Goal: Task Accomplishment & Management: Use online tool/utility

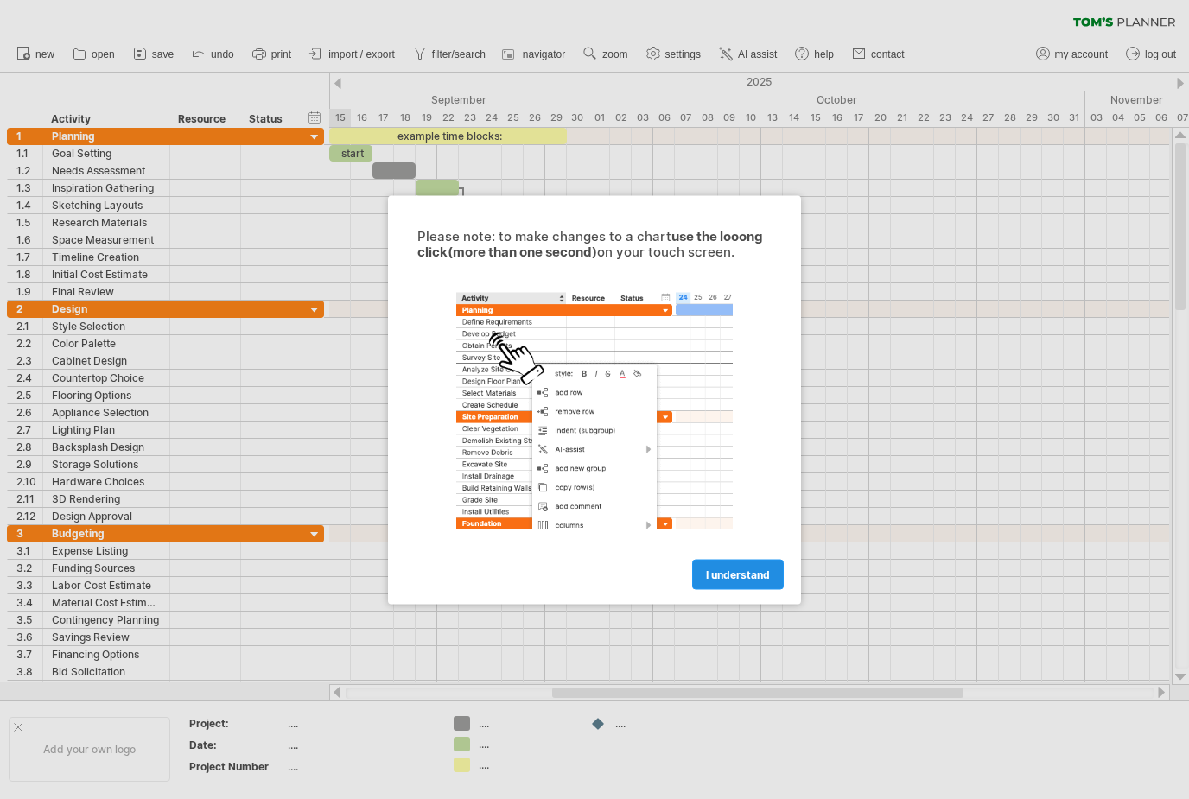
click at [758, 587] on link "I understand" at bounding box center [738, 574] width 92 height 30
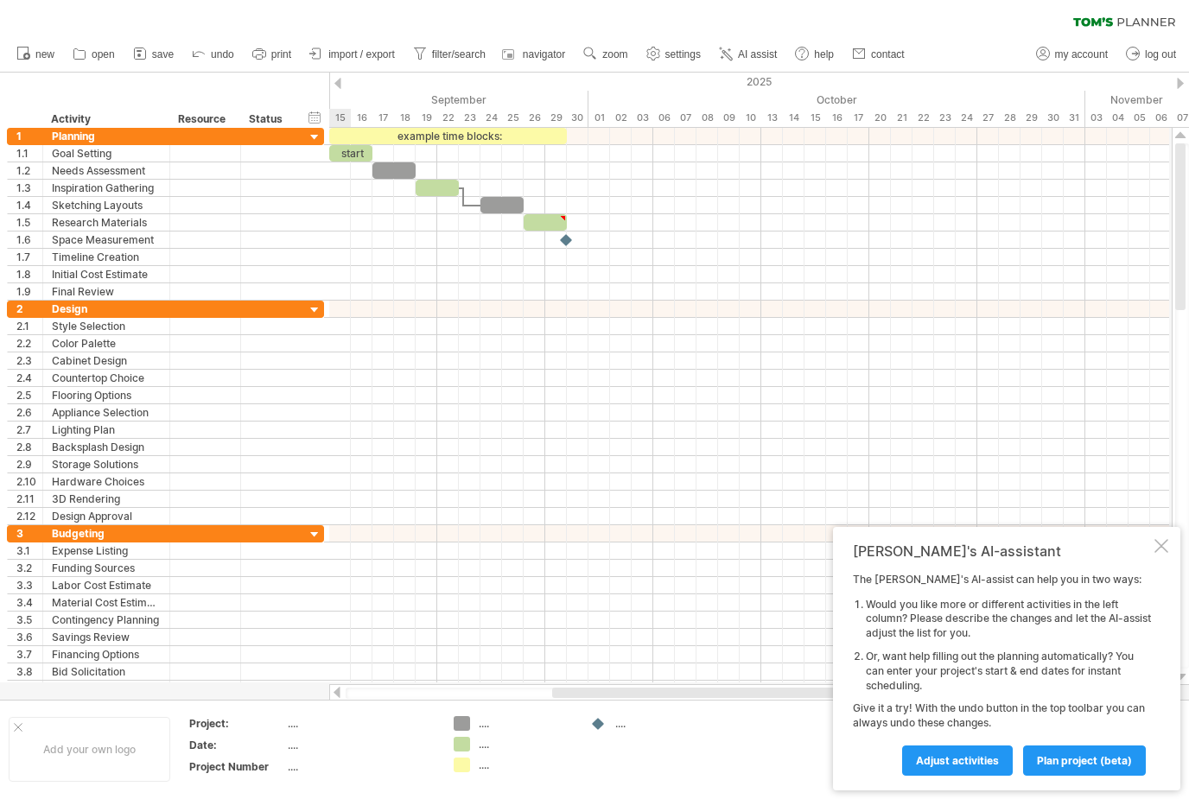
click at [1165, 545] on div at bounding box center [1161, 546] width 14 height 14
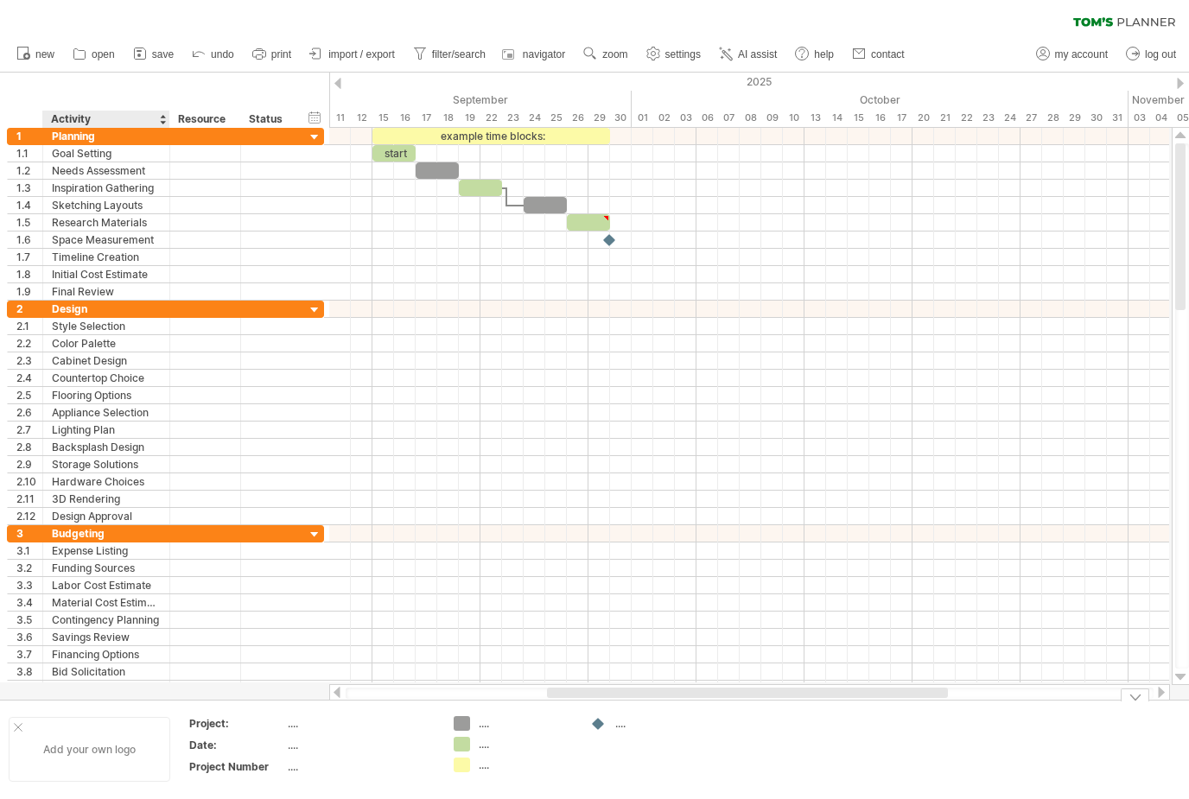
click at [79, 746] on div "Add your own logo" at bounding box center [90, 749] width 162 height 65
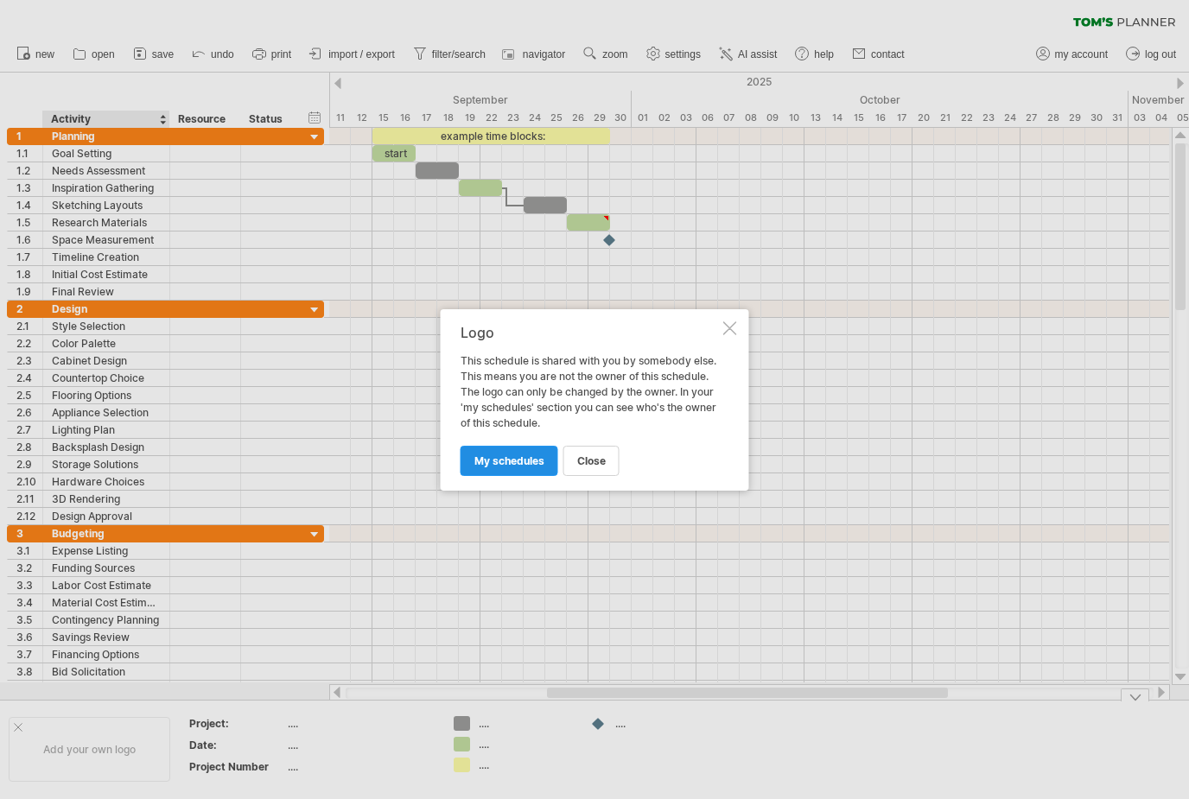
click at [520, 465] on span "my schedules" at bounding box center [509, 460] width 70 height 13
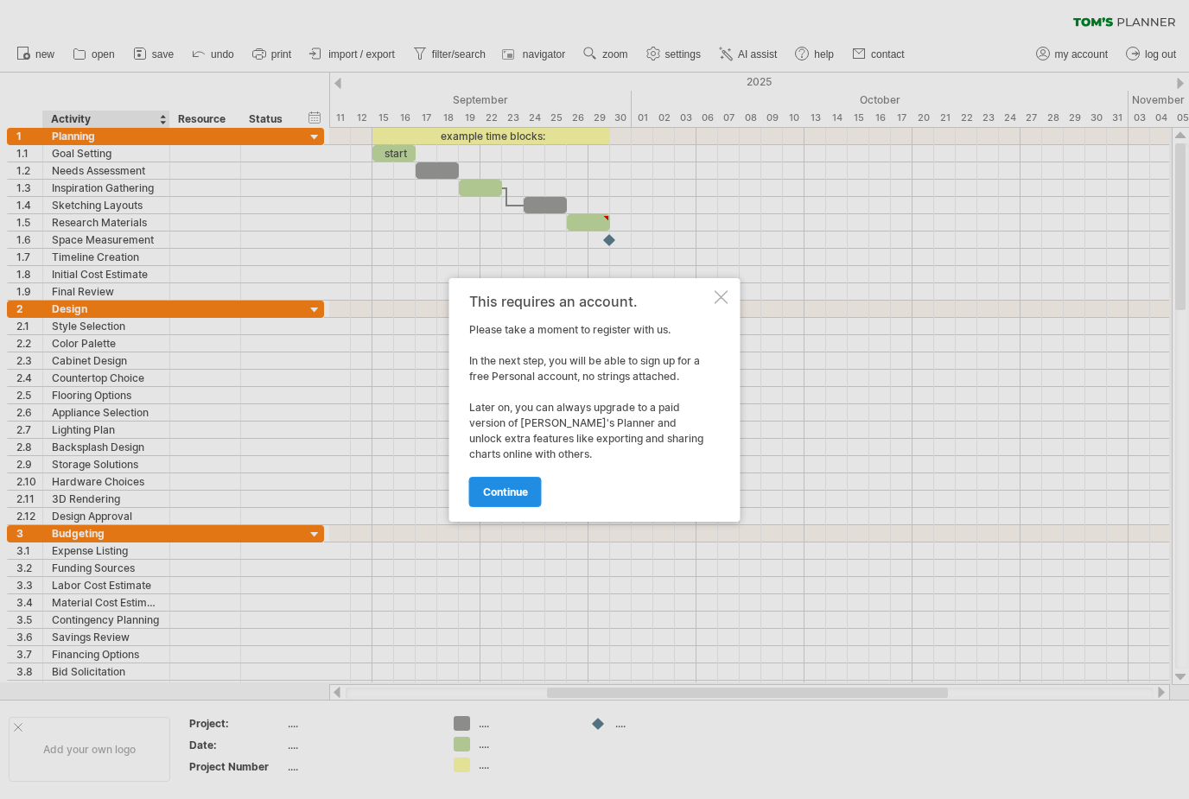
click at [517, 493] on span "continue" at bounding box center [505, 491] width 45 height 13
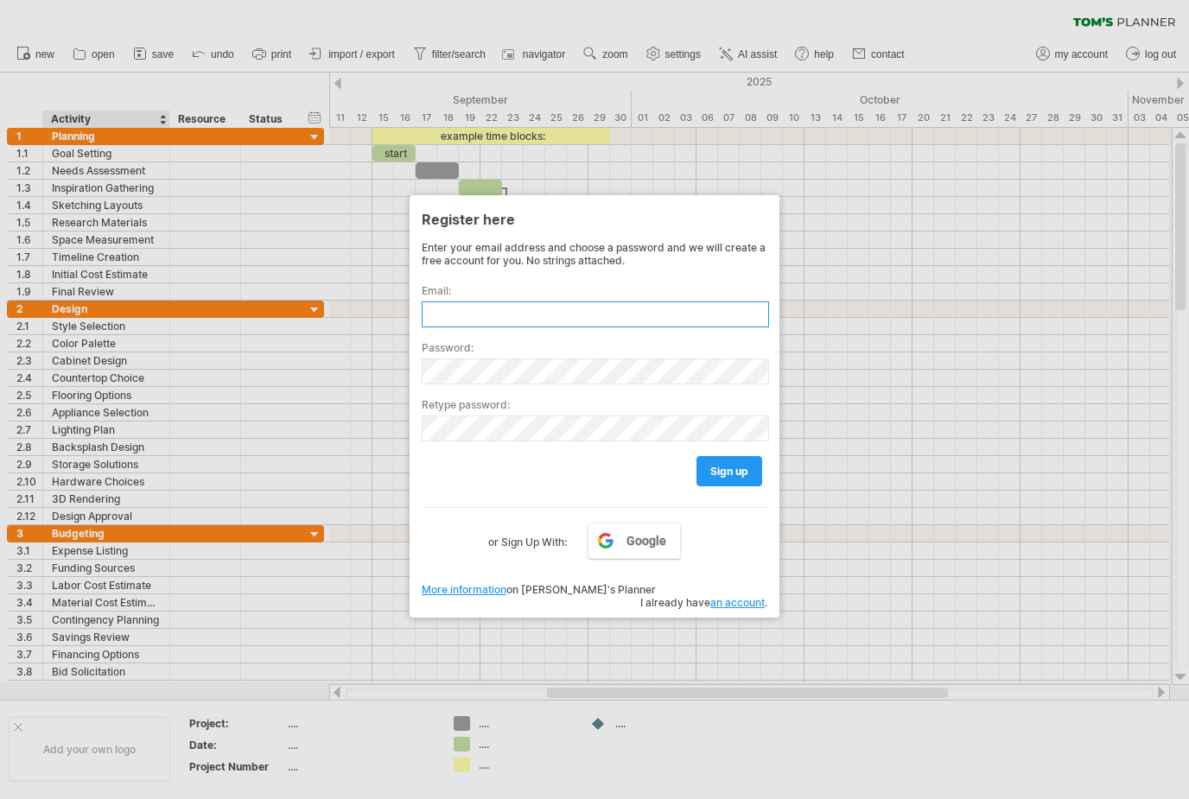
click at [595, 326] on input "text" at bounding box center [595, 314] width 347 height 26
click at [644, 542] on span "Google" at bounding box center [646, 541] width 40 height 14
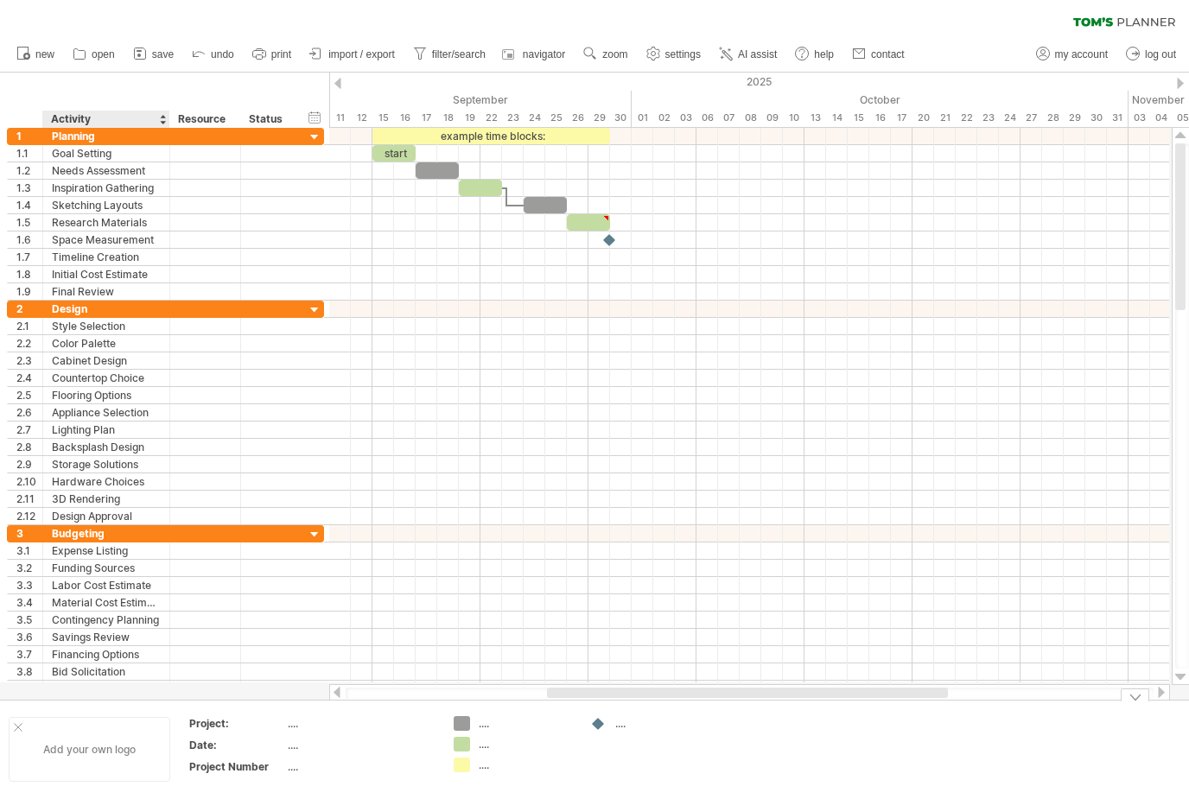
click at [84, 742] on div "Add your own logo" at bounding box center [90, 749] width 162 height 65
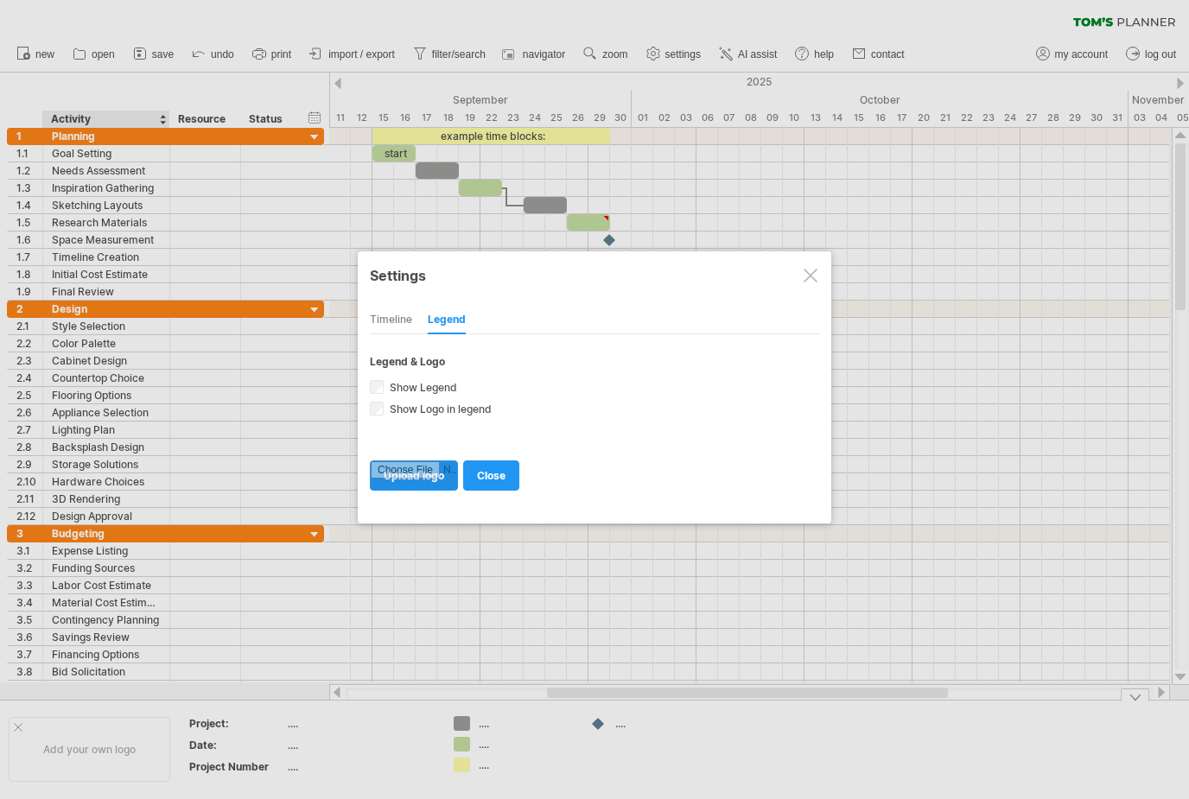
click at [429, 486] on input "file" at bounding box center [414, 475] width 86 height 29
type input "**********"
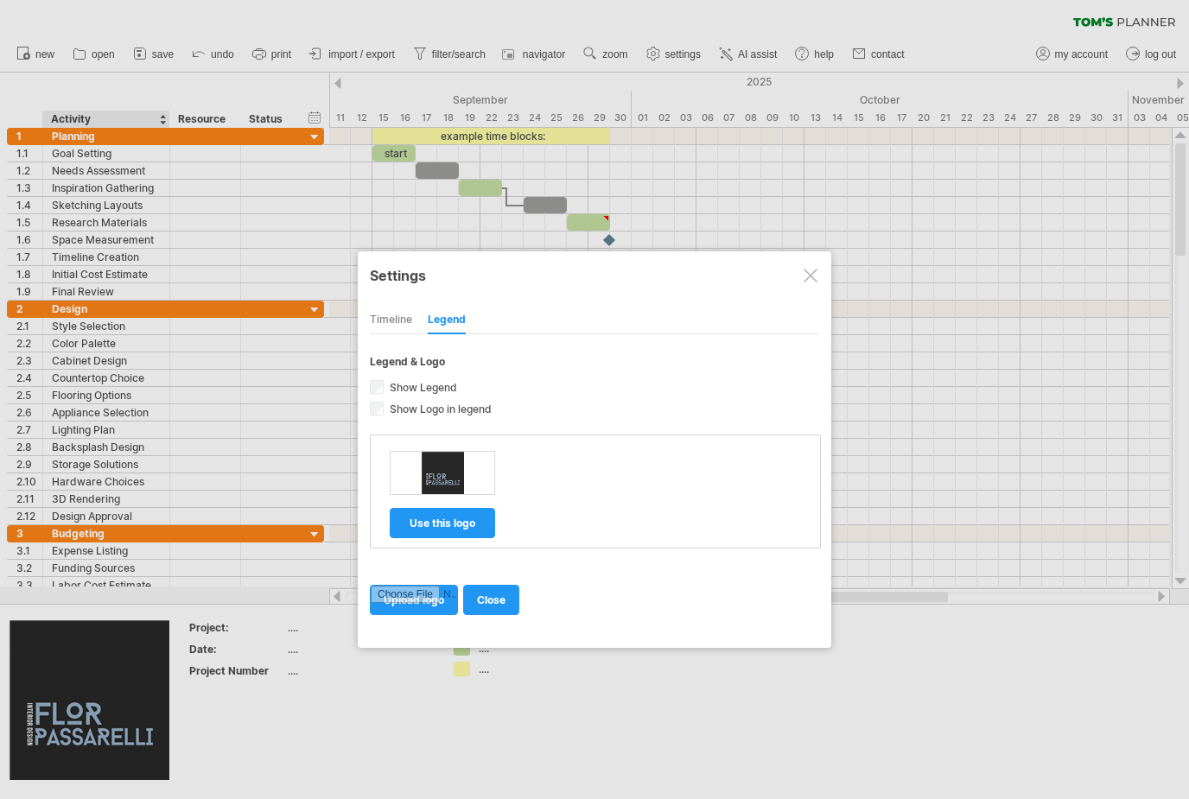
click at [804, 278] on div at bounding box center [810, 276] width 14 height 14
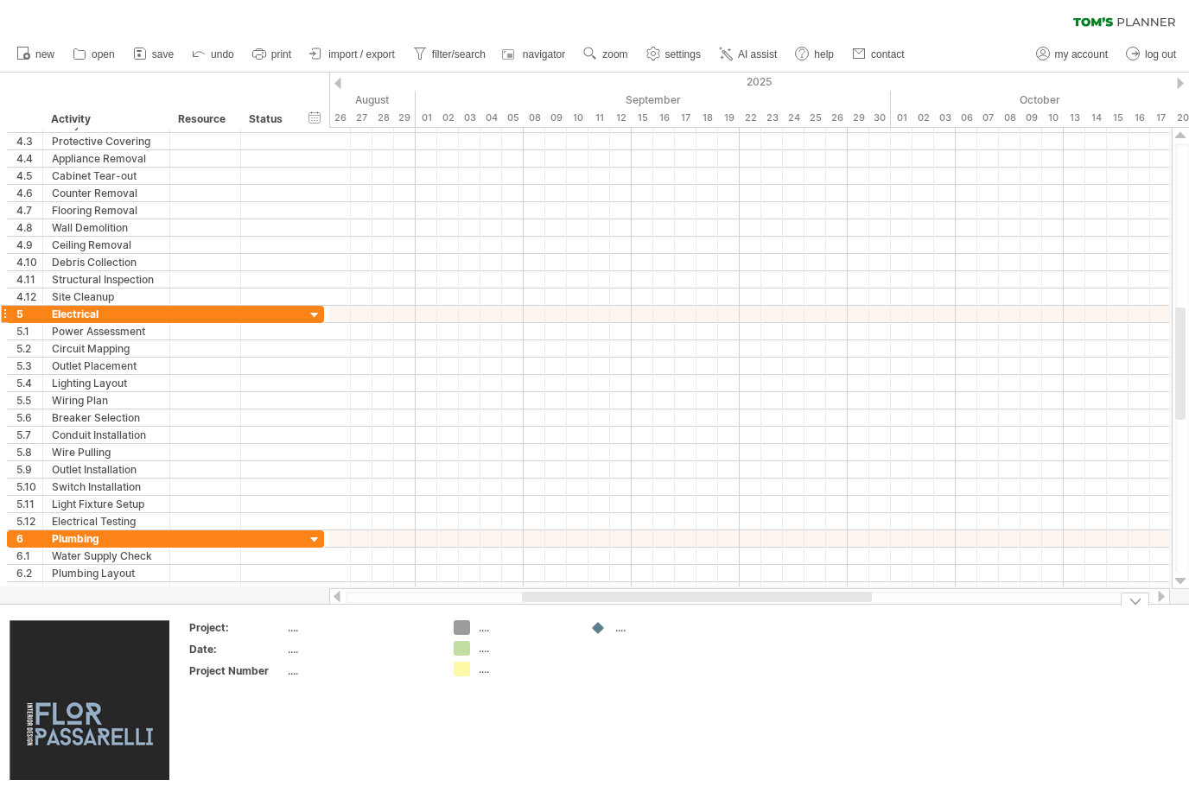
click at [313, 313] on div at bounding box center [315, 315] width 16 height 16
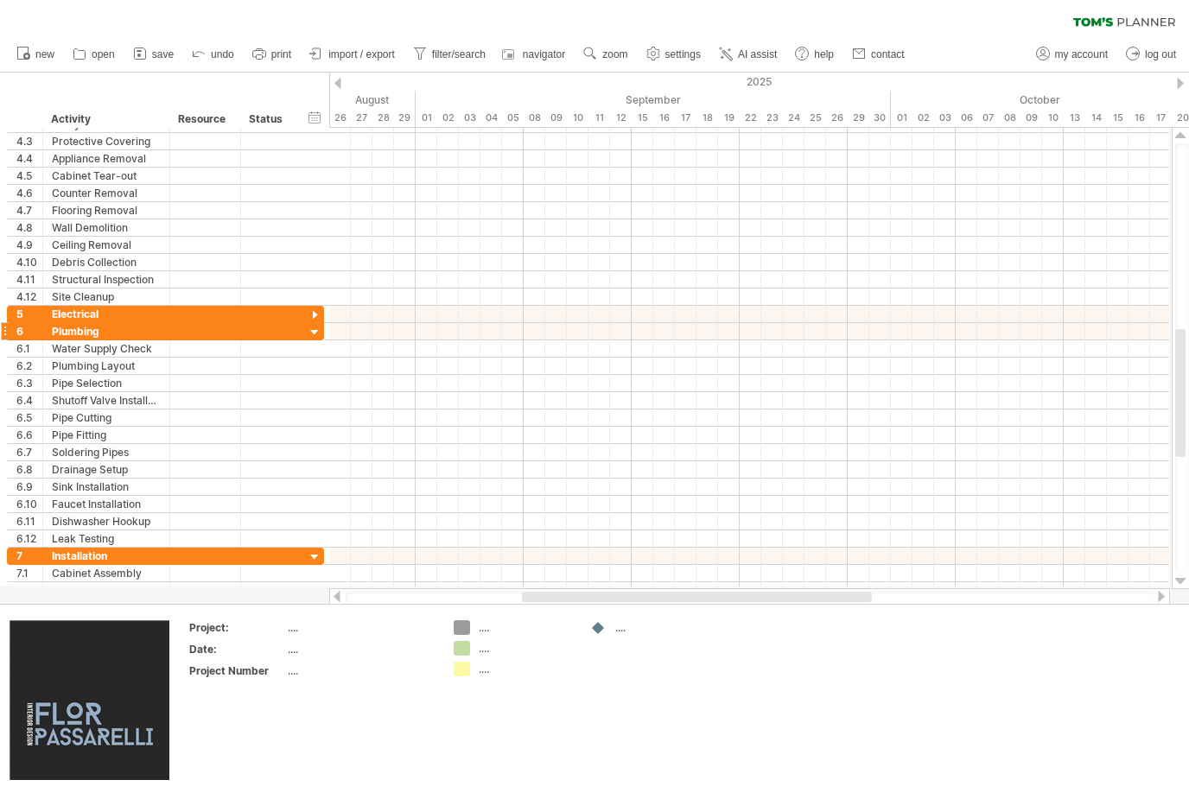
click at [315, 338] on div at bounding box center [315, 333] width 16 height 16
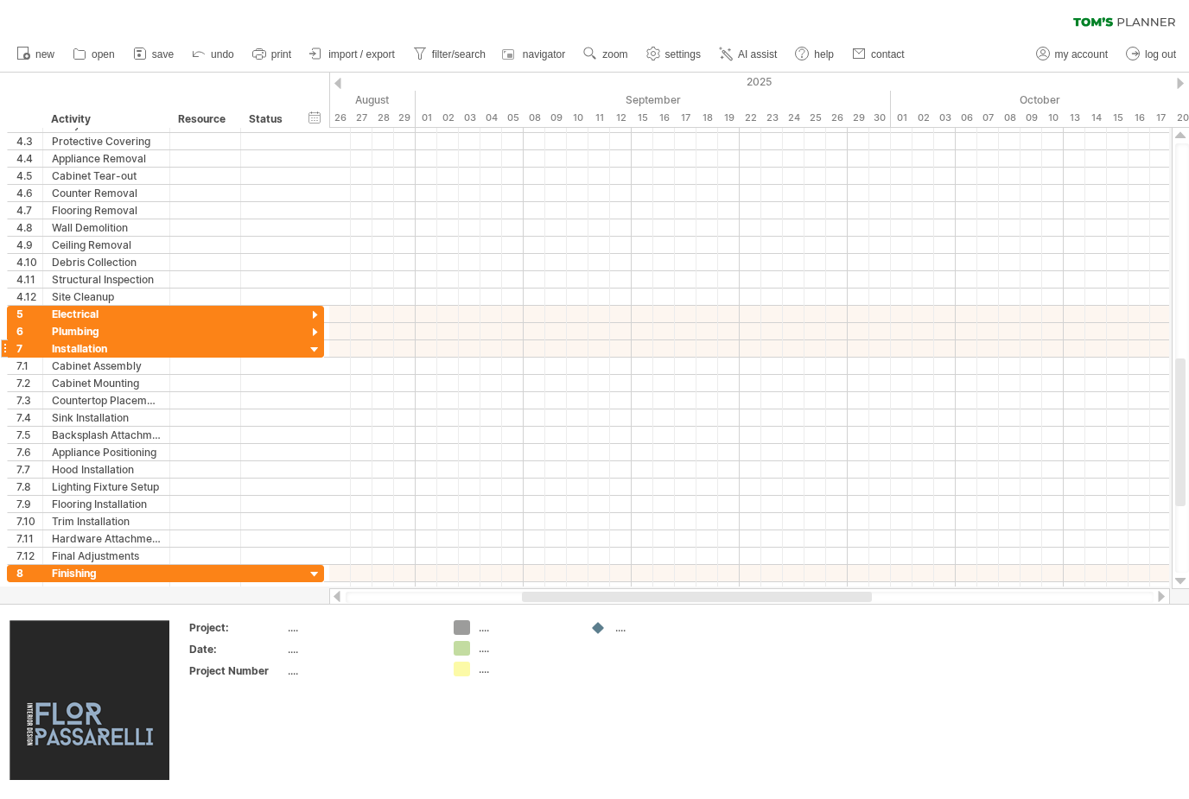
click at [317, 357] on div at bounding box center [315, 350] width 16 height 16
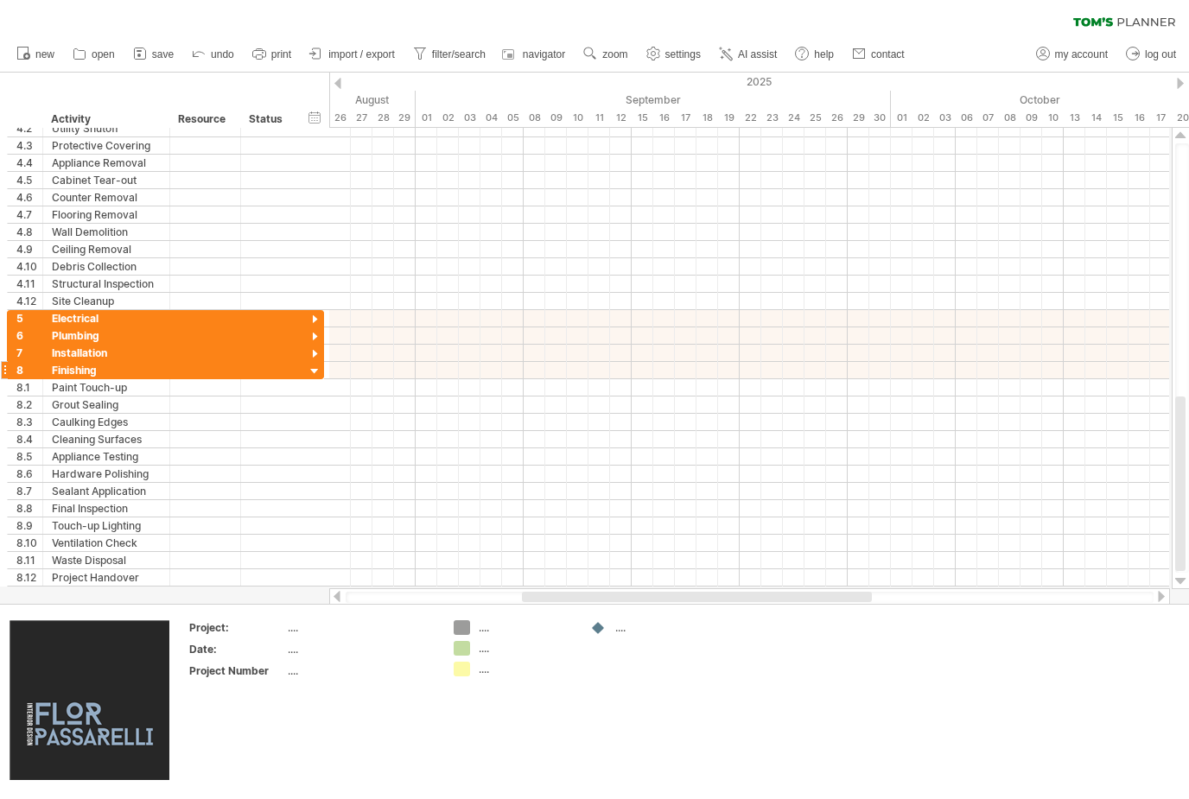
click at [316, 374] on div at bounding box center [315, 372] width 16 height 16
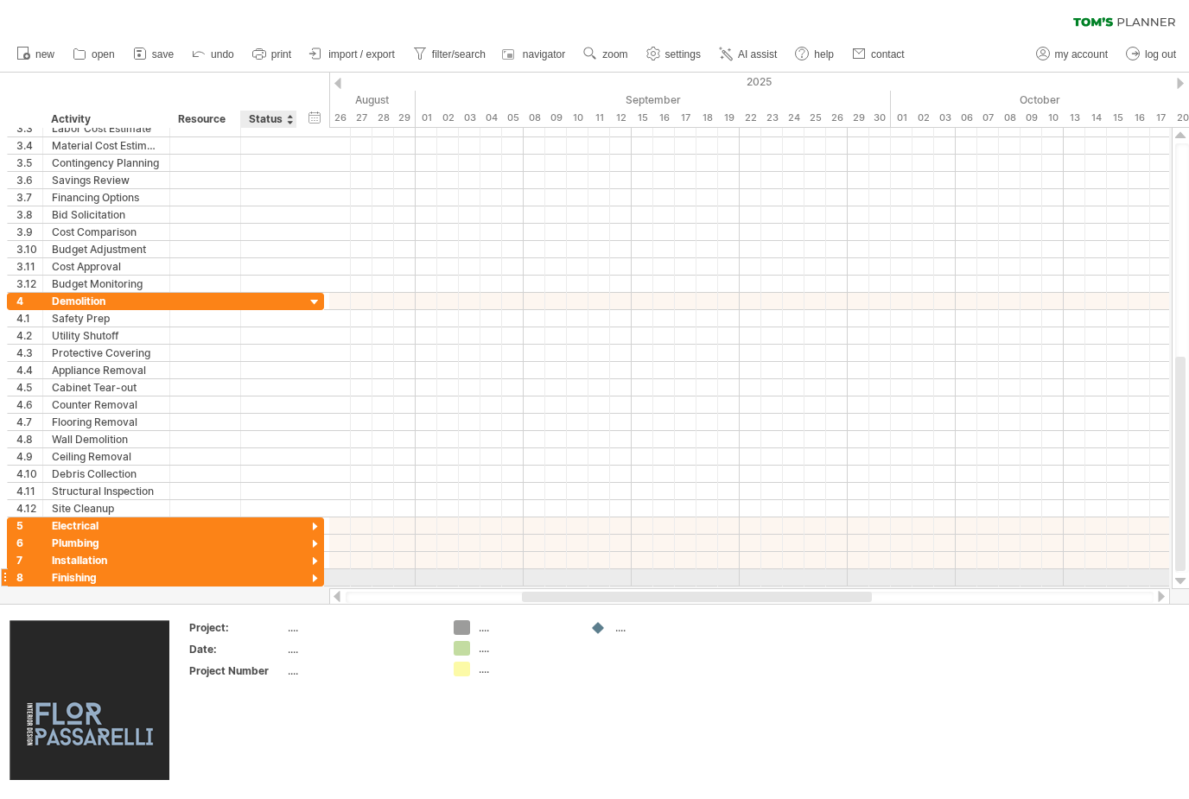
click at [318, 581] on div at bounding box center [315, 579] width 16 height 16
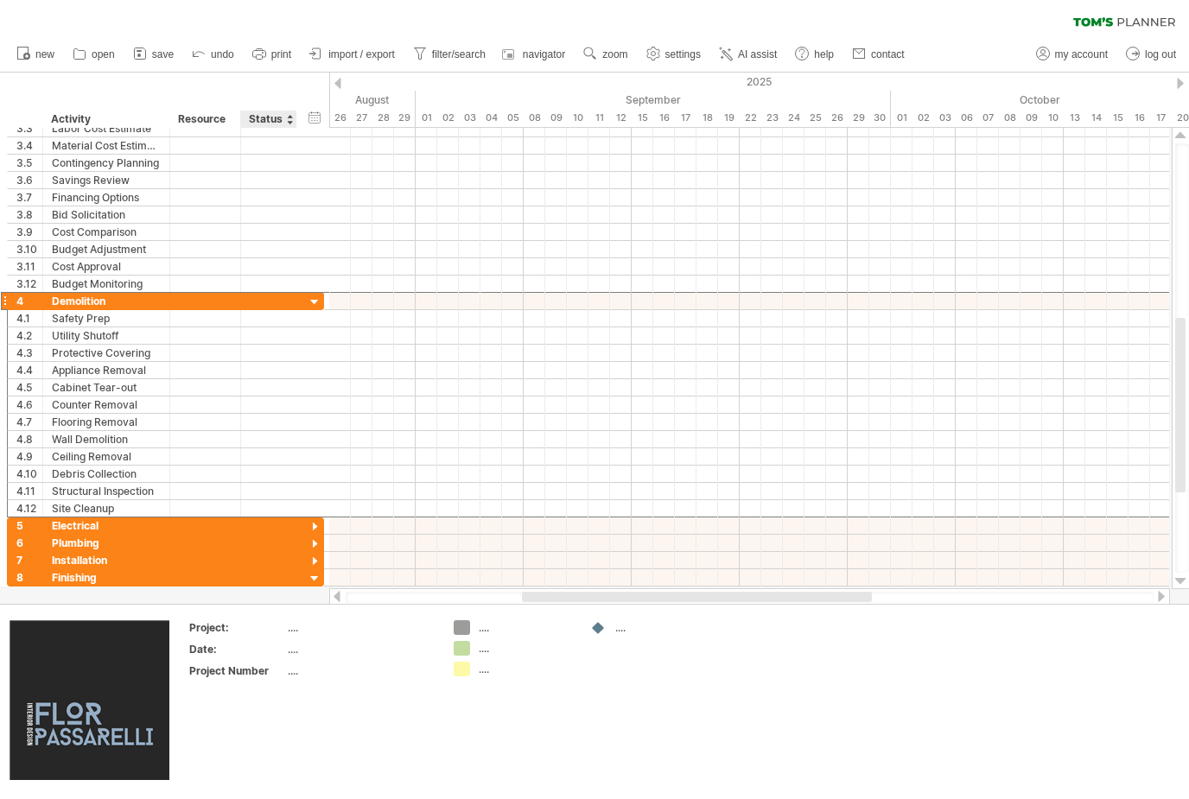
click at [320, 295] on div at bounding box center [315, 303] width 16 height 16
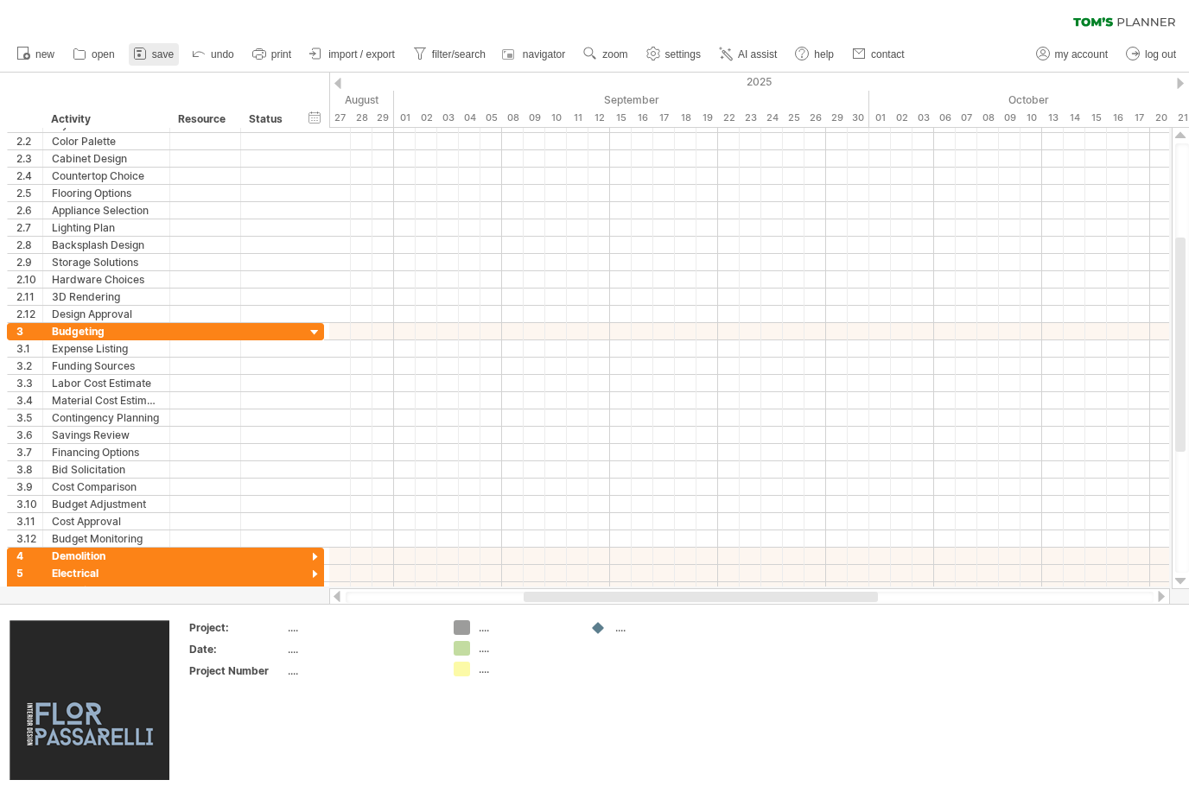
click at [148, 59] on icon at bounding box center [139, 53] width 17 height 17
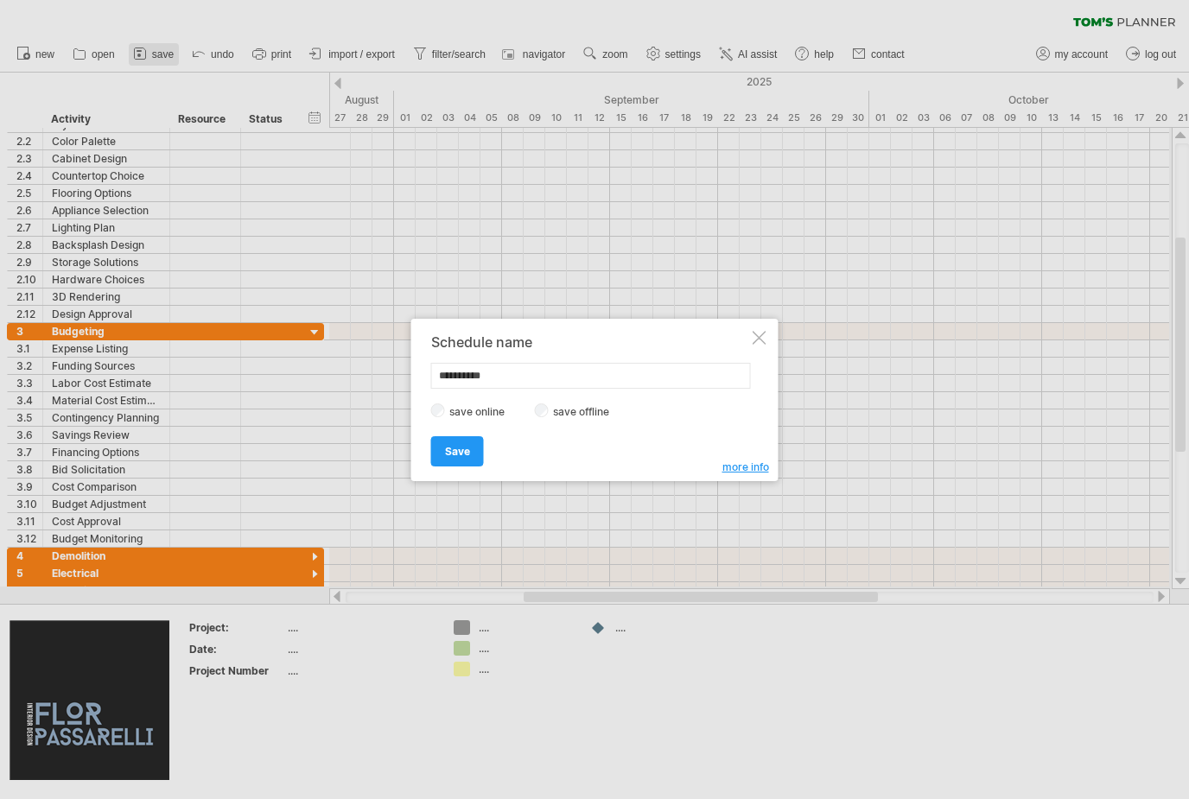
type input "**********"
click at [464, 454] on span "Save" at bounding box center [457, 451] width 25 height 13
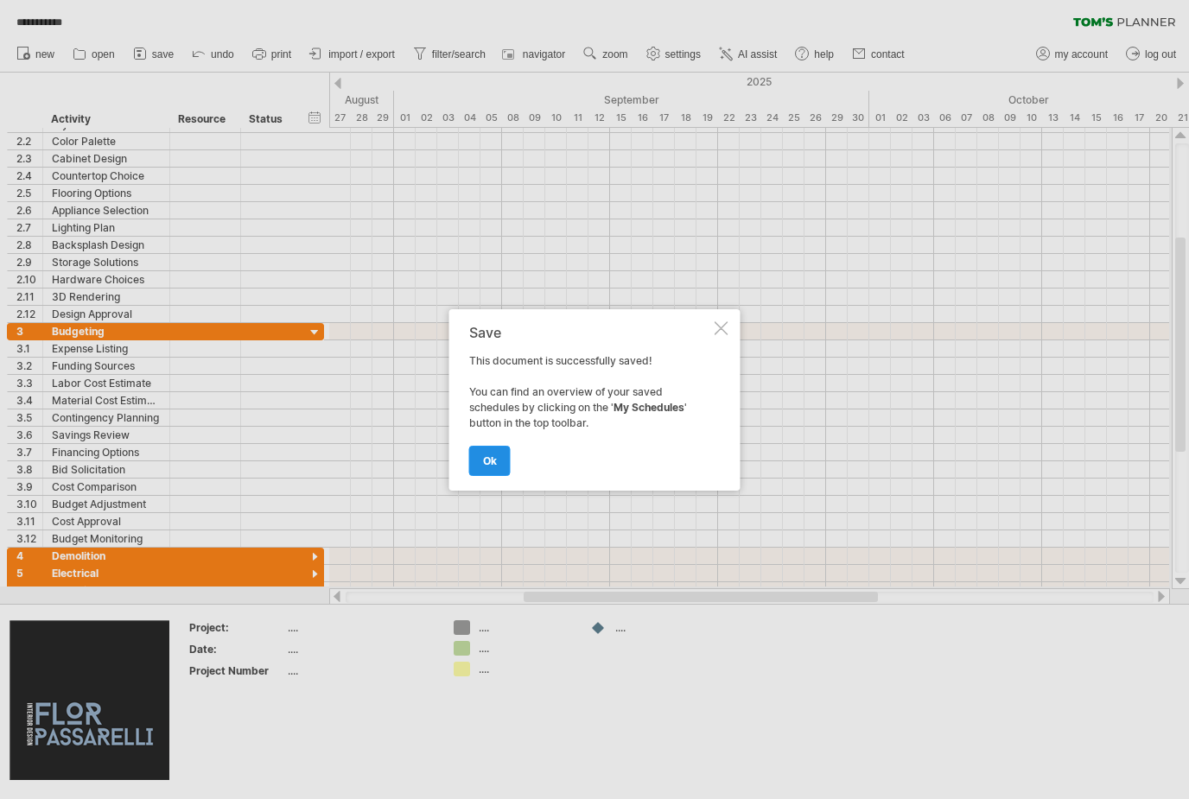
click at [491, 464] on span "ok" at bounding box center [490, 460] width 14 height 13
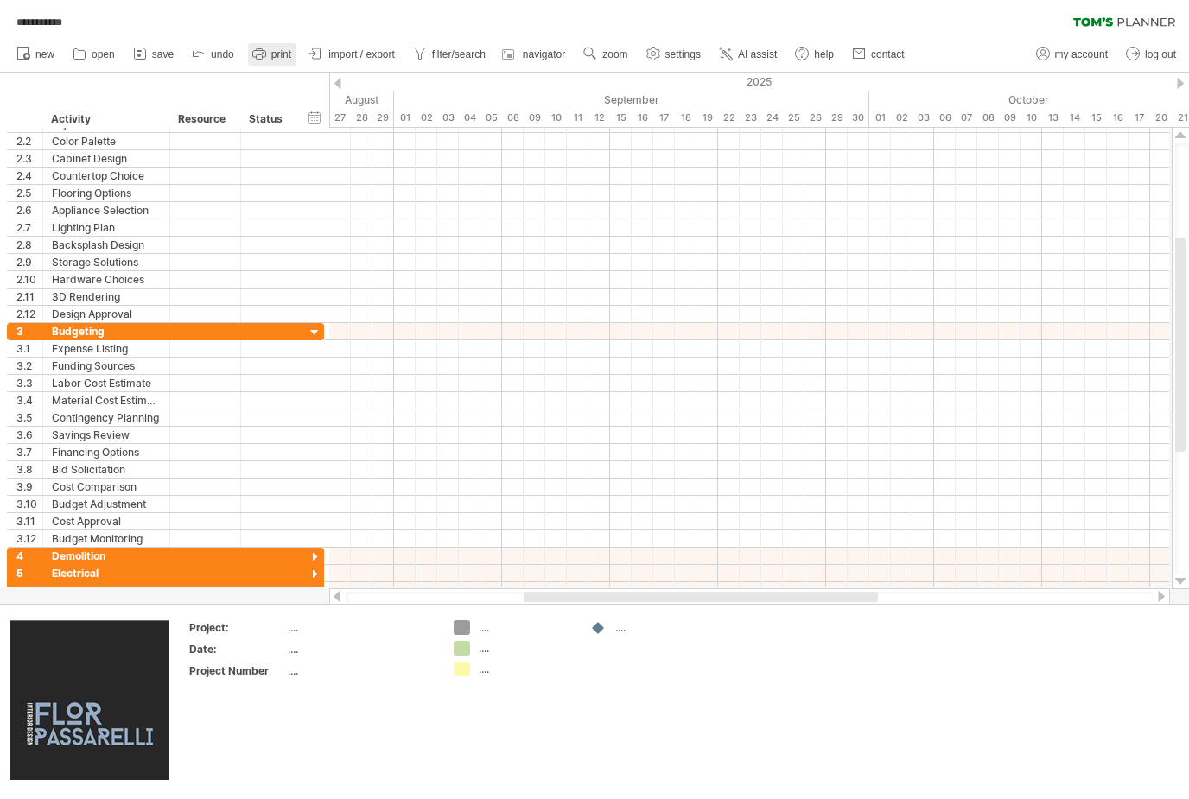
click at [281, 56] on span "print" at bounding box center [281, 54] width 20 height 12
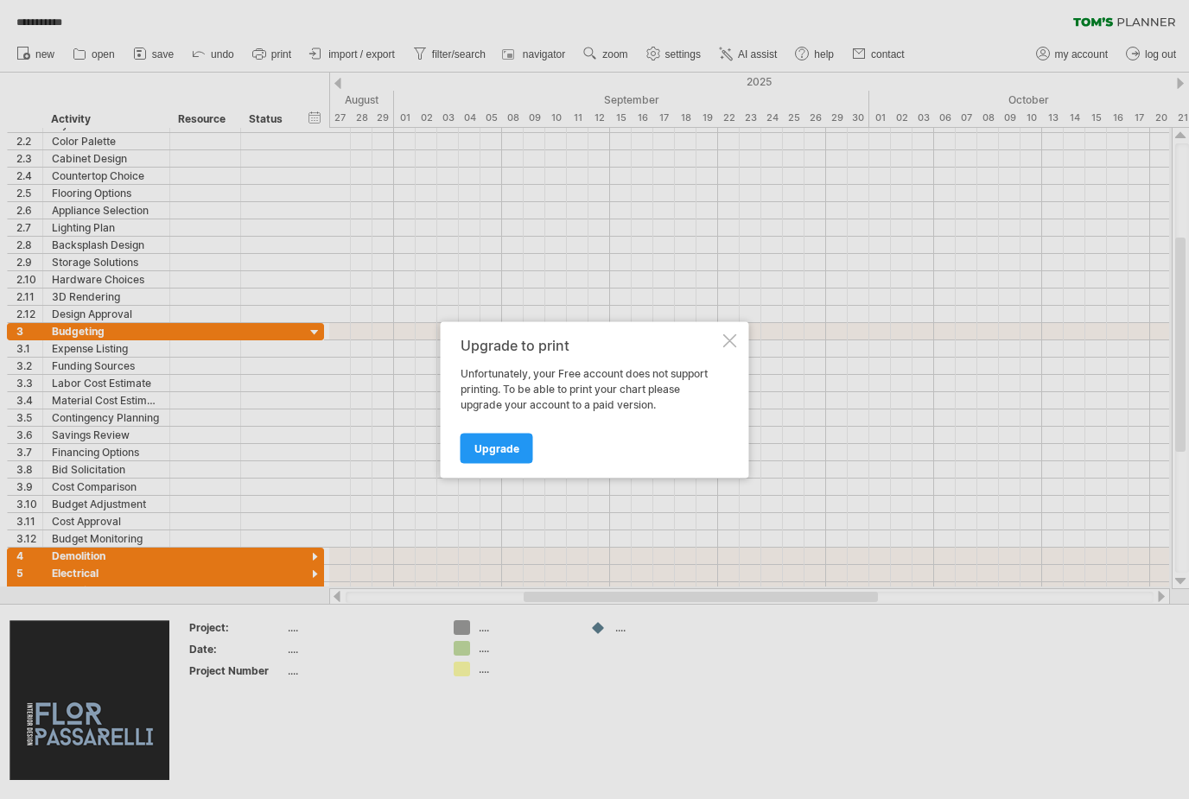
click at [733, 341] on div at bounding box center [730, 340] width 14 height 14
